Goal: Use online tool/utility: Utilize a website feature to perform a specific function

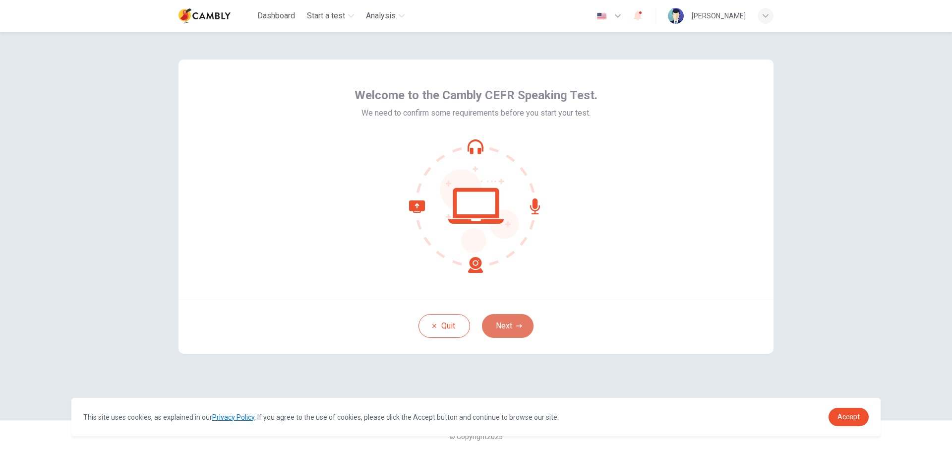
click at [503, 326] on button "Next" at bounding box center [508, 326] width 52 height 24
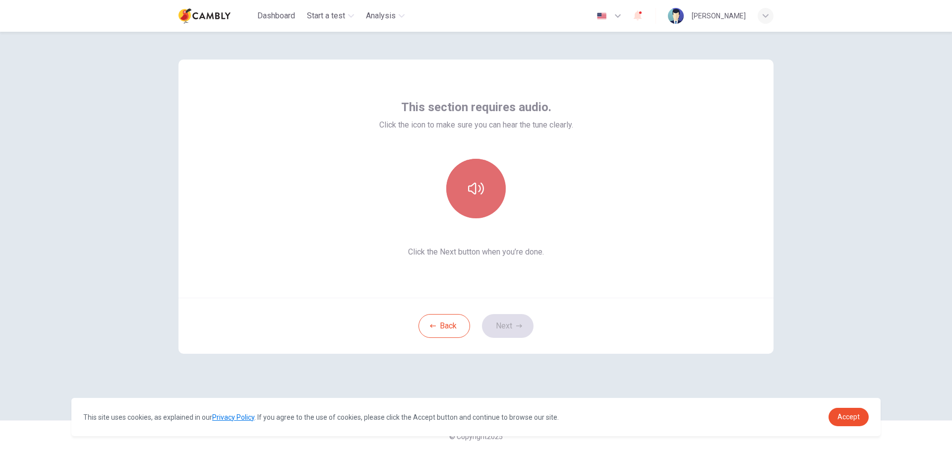
click at [480, 196] on icon "button" at bounding box center [476, 189] width 16 height 16
click at [513, 325] on button "Next" at bounding box center [508, 326] width 52 height 24
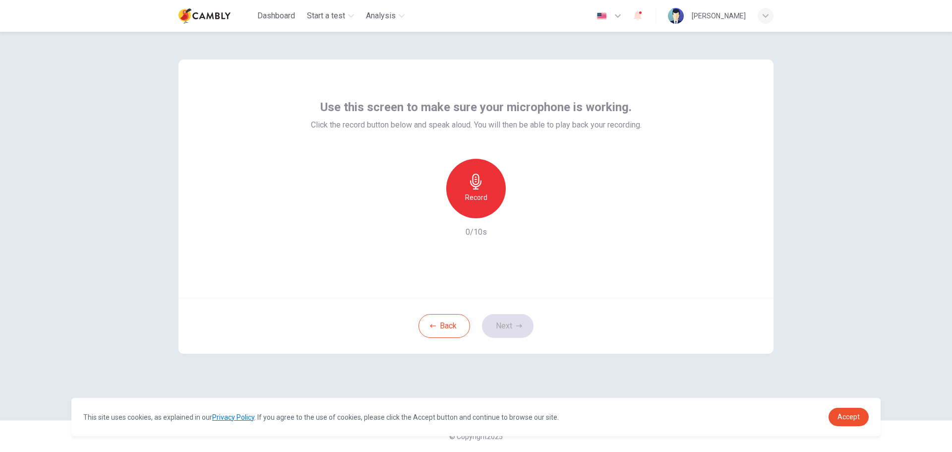
click at [456, 200] on div "Record" at bounding box center [476, 189] width 60 height 60
click at [511, 328] on button "Next" at bounding box center [508, 326] width 52 height 24
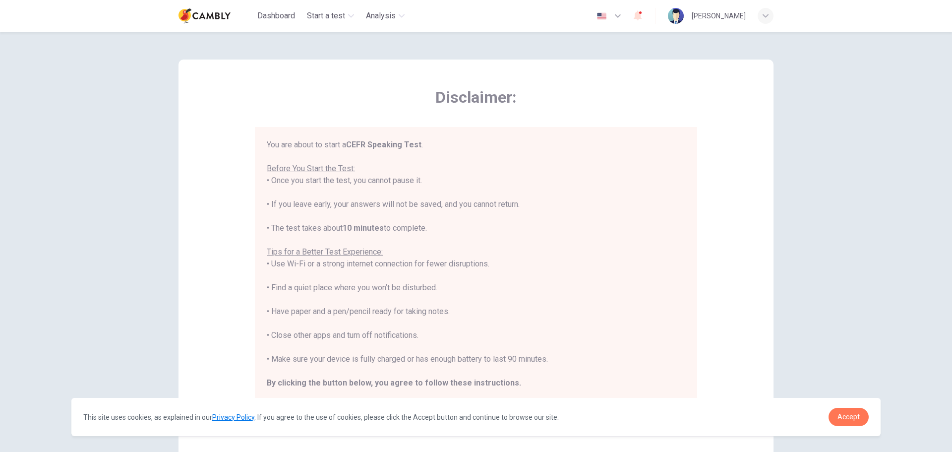
click at [857, 415] on span "Accept" at bounding box center [849, 417] width 22 height 8
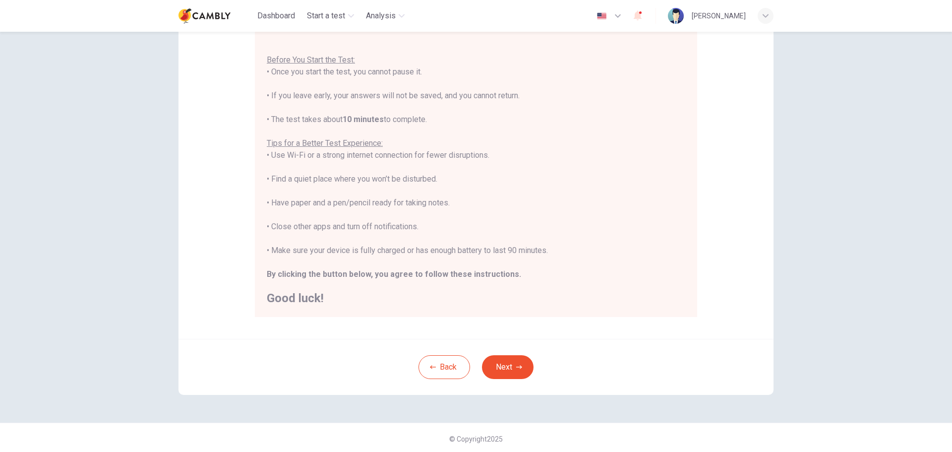
scroll to position [100, 0]
click at [504, 357] on button "Next" at bounding box center [508, 365] width 52 height 24
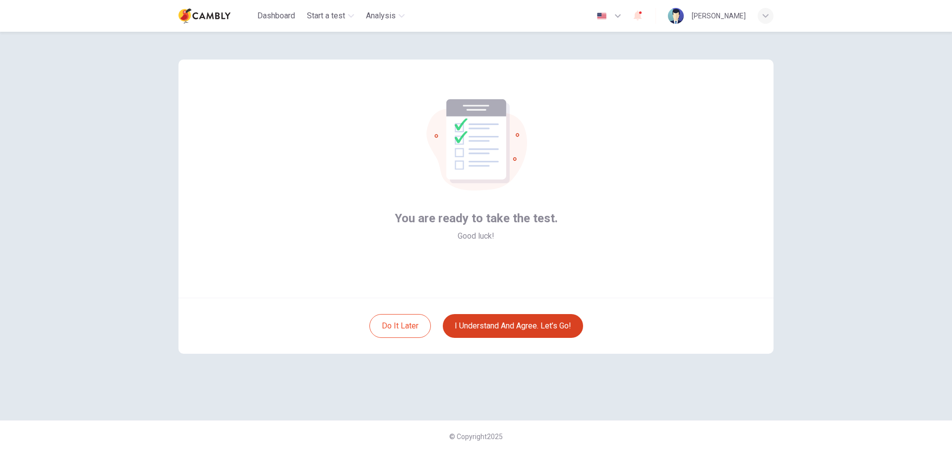
scroll to position [0, 0]
click at [517, 317] on button "I understand and agree. Let’s go!" at bounding box center [513, 326] width 140 height 24
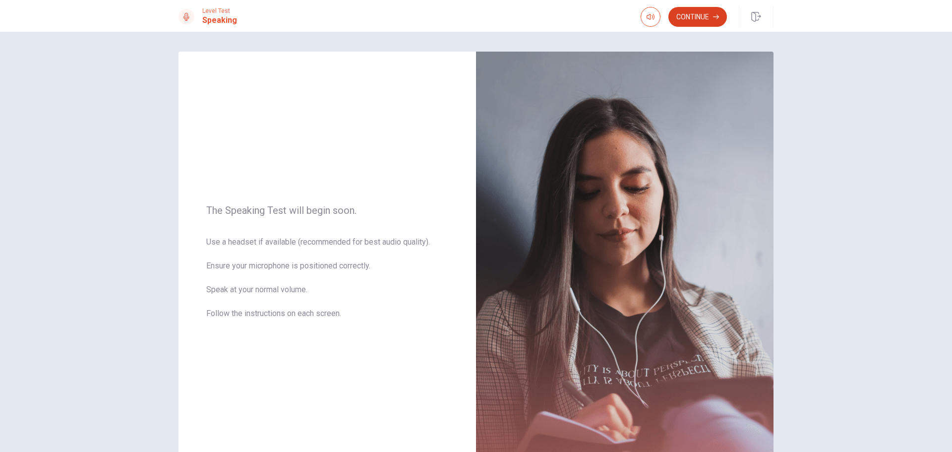
click at [713, 17] on button "Continue" at bounding box center [697, 17] width 59 height 20
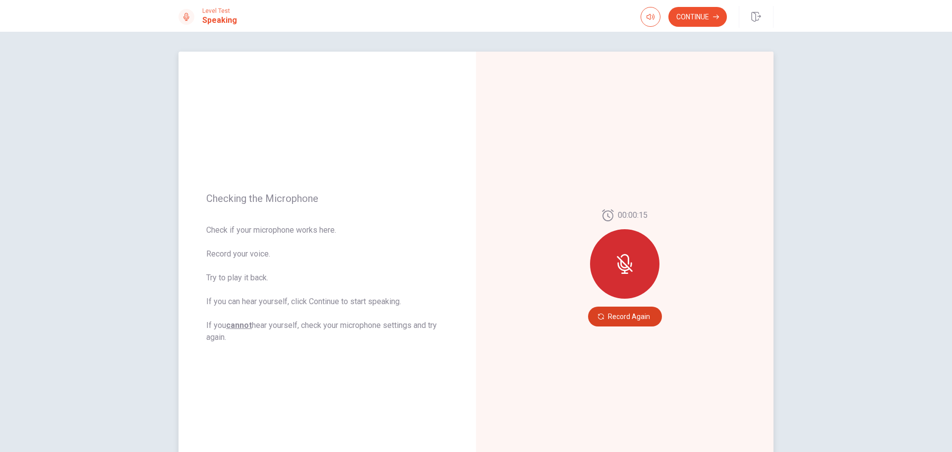
click at [643, 314] on button "Record Again" at bounding box center [625, 316] width 74 height 20
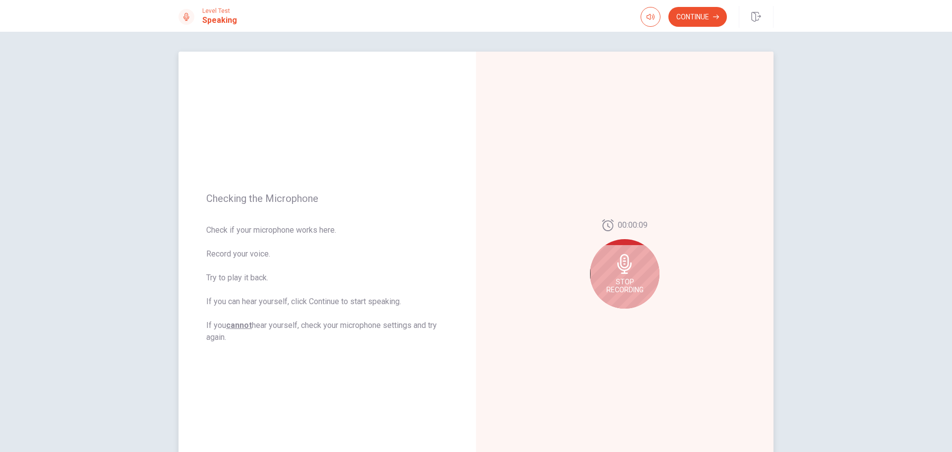
click at [629, 284] on span "Stop Recording" at bounding box center [624, 286] width 37 height 16
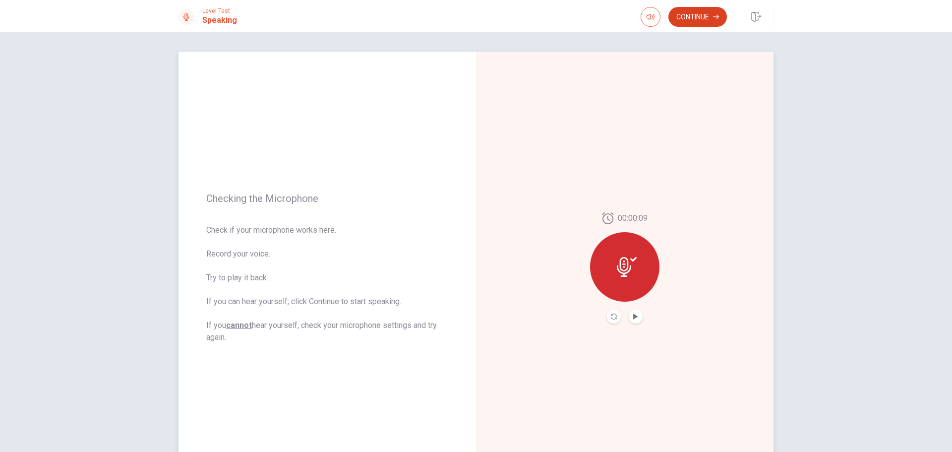
click at [690, 26] on button "Continue" at bounding box center [697, 17] width 59 height 20
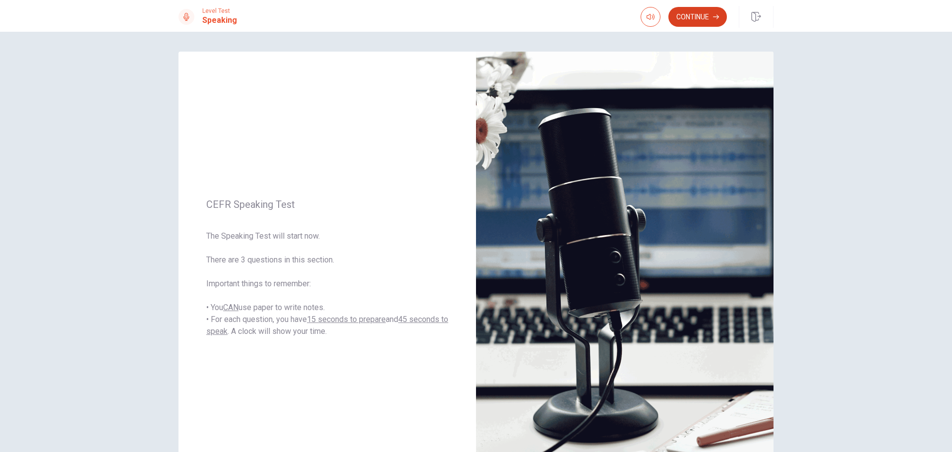
click at [691, 18] on button "Continue" at bounding box center [697, 17] width 59 height 20
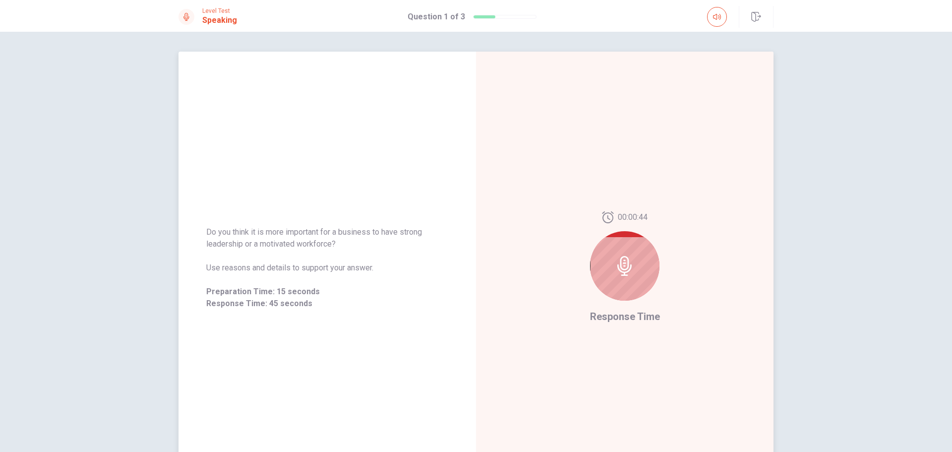
click at [608, 279] on div at bounding box center [624, 265] width 69 height 69
click at [618, 267] on icon at bounding box center [624, 266] width 14 height 20
click at [615, 283] on div at bounding box center [624, 265] width 69 height 69
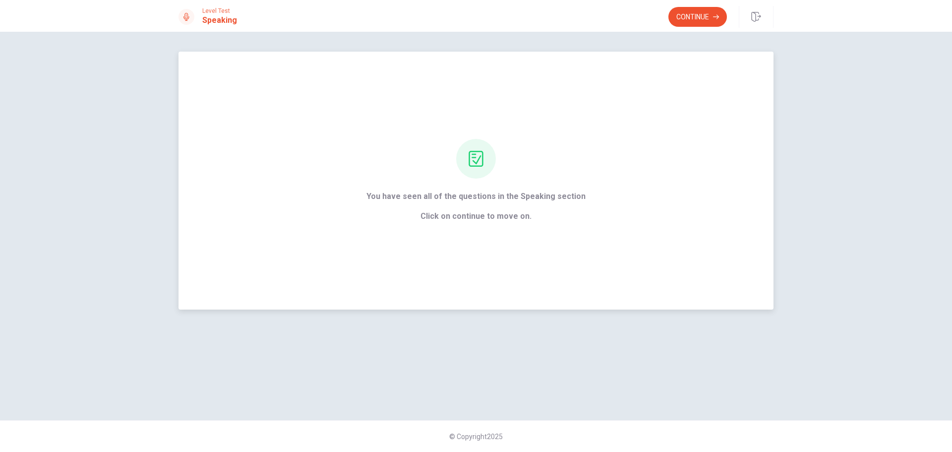
click at [488, 217] on span "Click on continue to move on." at bounding box center [475, 216] width 219 height 12
click at [514, 194] on span "You have seen all of the questions in the Speaking section" at bounding box center [475, 196] width 219 height 12
click at [693, 20] on button "Continue" at bounding box center [697, 17] width 59 height 20
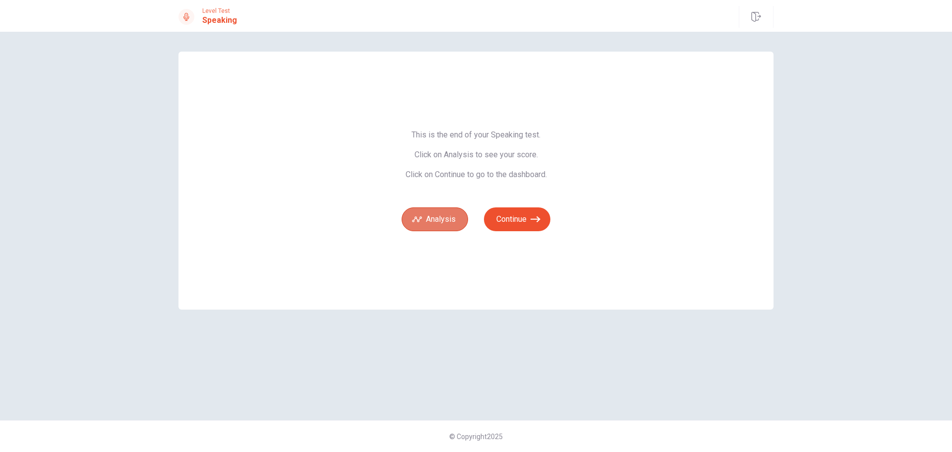
click at [445, 218] on button "Analysis" at bounding box center [435, 219] width 66 height 24
